Goal: Task Accomplishment & Management: Use online tool/utility

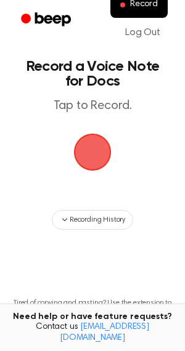
click at [96, 136] on span "button" at bounding box center [92, 152] width 35 height 35
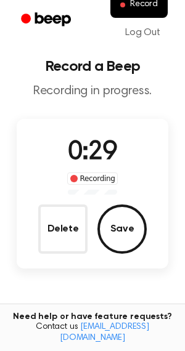
click at [110, 230] on button "Save" at bounding box center [121, 229] width 49 height 49
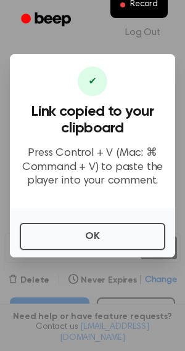
click at [84, 266] on div at bounding box center [92, 175] width 185 height 351
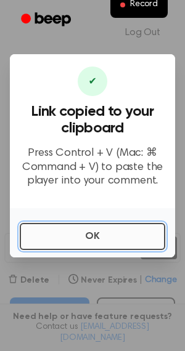
click at [79, 248] on button "OK" at bounding box center [93, 236] width 146 height 27
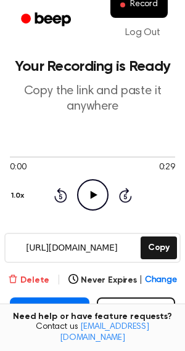
click at [35, 284] on button "Delete" at bounding box center [28, 280] width 41 height 13
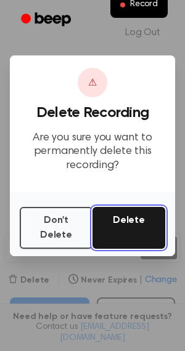
click at [133, 221] on button "Delete" at bounding box center [128, 228] width 73 height 42
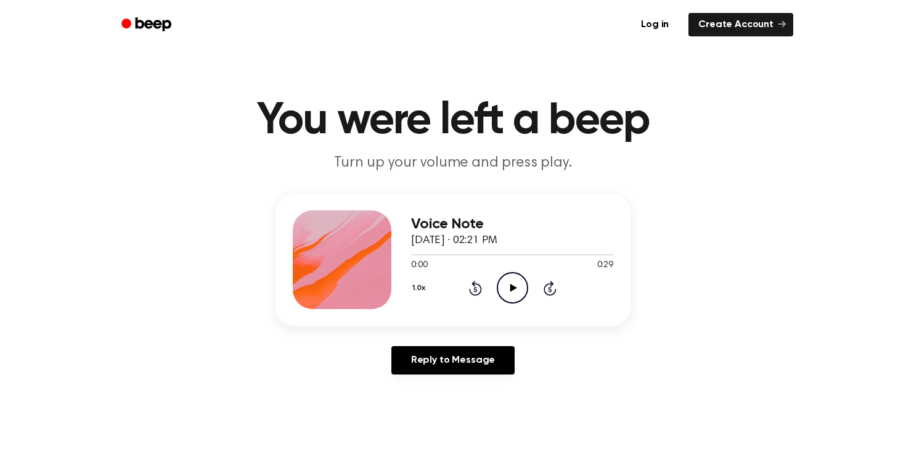
click at [502, 290] on icon "Play Audio" at bounding box center [512, 287] width 31 height 31
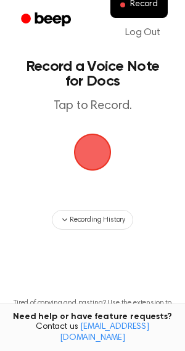
click at [97, 156] on span "button" at bounding box center [92, 152] width 55 height 55
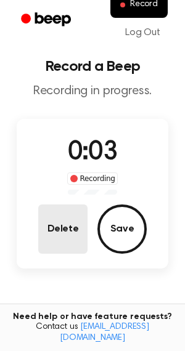
click at [51, 247] on button "Delete" at bounding box center [62, 229] width 49 height 49
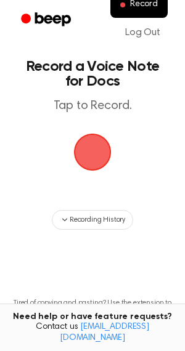
click at [81, 149] on span "button" at bounding box center [93, 153] width 66 height 66
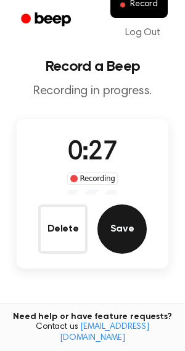
click at [126, 232] on button "Save" at bounding box center [121, 229] width 49 height 49
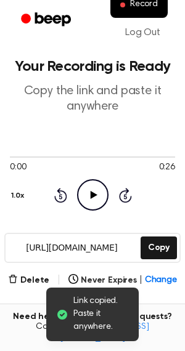
click at [88, 193] on icon "Play Audio" at bounding box center [92, 194] width 31 height 31
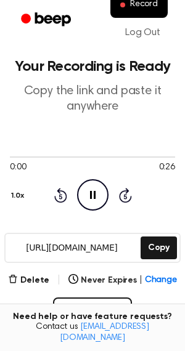
click at [94, 188] on icon "Pause Audio" at bounding box center [92, 194] width 31 height 31
click at [98, 193] on icon "Play Audio" at bounding box center [92, 194] width 31 height 31
click at [39, 279] on button "Delete" at bounding box center [28, 280] width 41 height 13
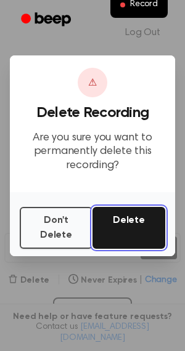
click at [125, 237] on button "Delete" at bounding box center [128, 228] width 73 height 42
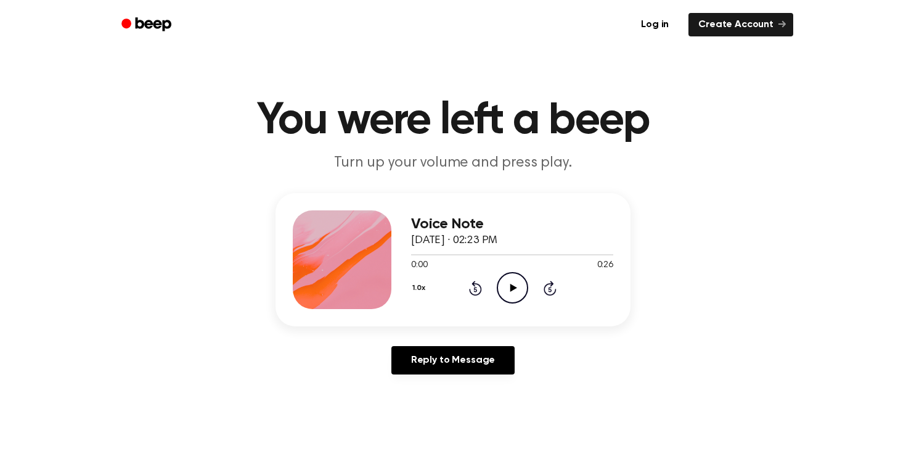
click at [517, 281] on icon "Play Audio" at bounding box center [512, 287] width 31 height 31
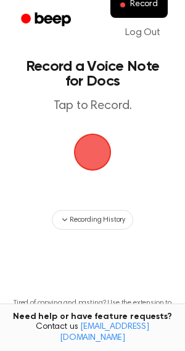
click at [96, 152] on span "button" at bounding box center [92, 152] width 35 height 35
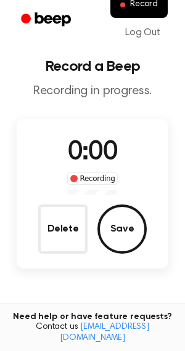
click at [87, 140] on span "0:00" at bounding box center [92, 153] width 49 height 26
click at [104, 167] on div "0:00 Recording" at bounding box center [92, 164] width 71 height 61
click at [92, 149] on span "0:00" at bounding box center [92, 153] width 49 height 26
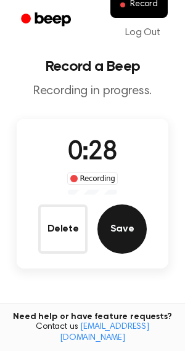
click at [117, 229] on button "Save" at bounding box center [121, 229] width 49 height 49
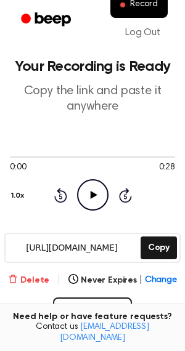
click at [25, 286] on button "Delete" at bounding box center [28, 280] width 41 height 13
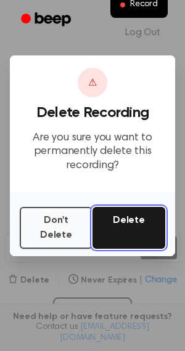
click at [130, 225] on button "Delete" at bounding box center [128, 228] width 73 height 42
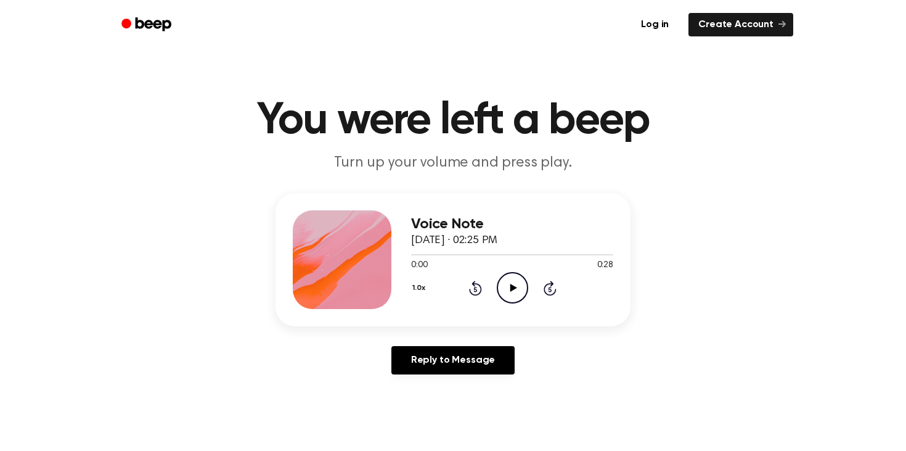
drag, startPoint x: 500, startPoint y: 286, endPoint x: 513, endPoint y: 285, distance: 13.0
click at [513, 285] on icon "Play Audio" at bounding box center [512, 287] width 31 height 31
click at [513, 285] on icon "Pause Audio" at bounding box center [512, 287] width 31 height 31
click at [512, 289] on icon at bounding box center [513, 288] width 7 height 8
click at [510, 285] on icon at bounding box center [513, 288] width 6 height 8
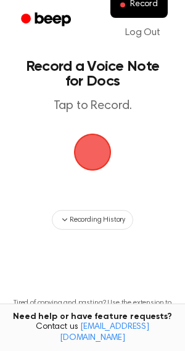
click at [88, 142] on span "button" at bounding box center [92, 152] width 35 height 35
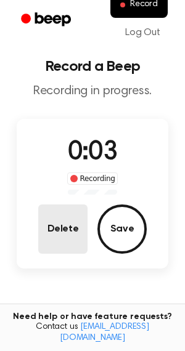
click at [62, 237] on button "Delete" at bounding box center [62, 229] width 49 height 49
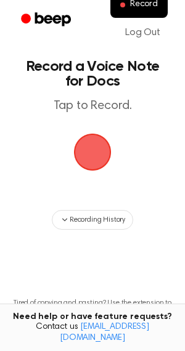
click at [89, 158] on span "button" at bounding box center [93, 153] width 38 height 38
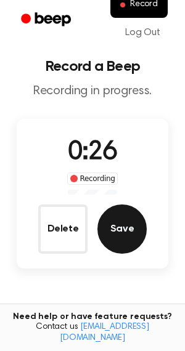
click at [116, 227] on button "Save" at bounding box center [121, 229] width 49 height 49
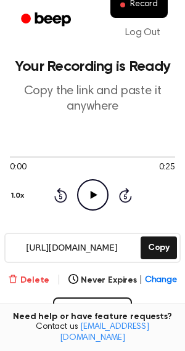
click at [46, 277] on button "Delete" at bounding box center [28, 280] width 41 height 13
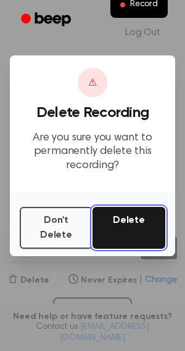
click at [131, 234] on button "Delete" at bounding box center [128, 228] width 73 height 42
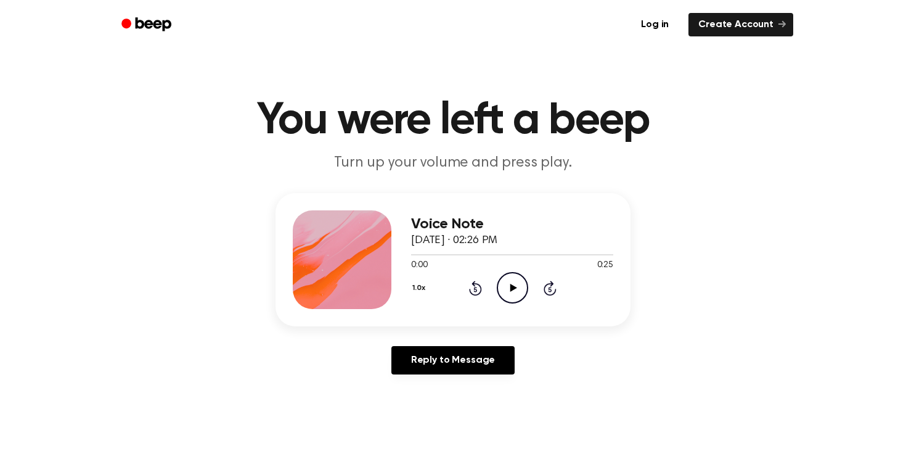
click at [517, 292] on icon "Play Audio" at bounding box center [512, 287] width 31 height 31
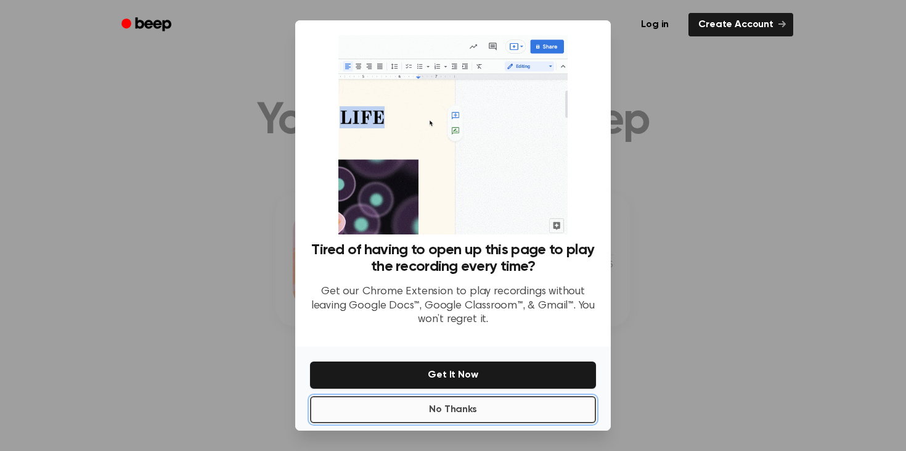
click at [530, 403] on button "No Thanks" at bounding box center [453, 409] width 286 height 27
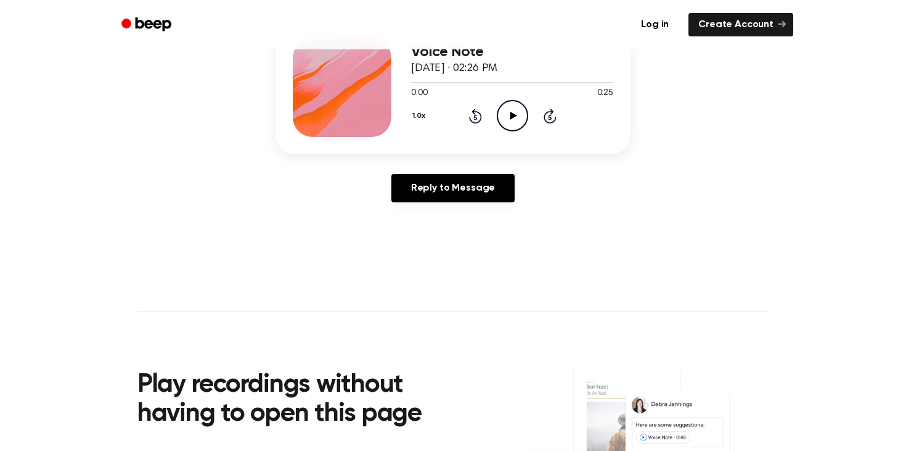
scroll to position [141, 0]
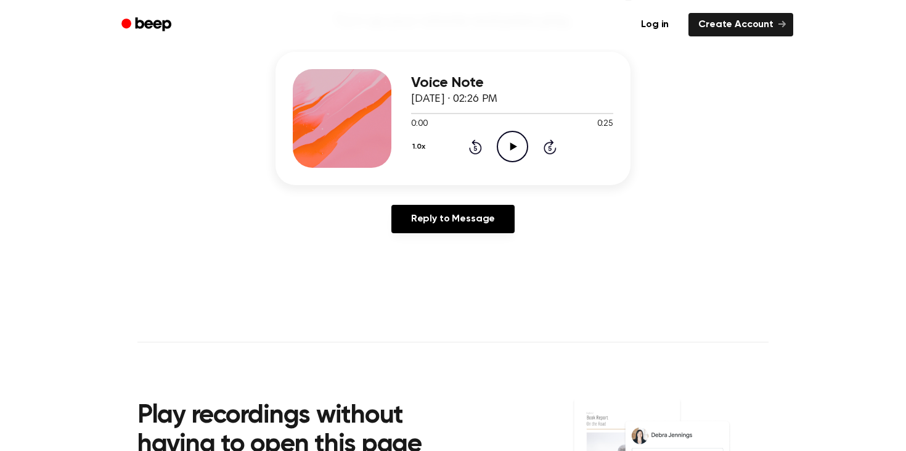
click at [514, 147] on icon "Play Audio" at bounding box center [512, 146] width 31 height 31
